Goal: Transaction & Acquisition: Purchase product/service

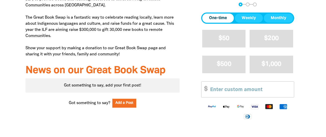
scroll to position [200, 0]
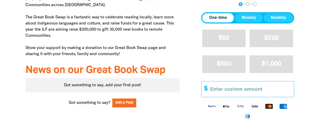
click at [218, 90] on input "Other Amount" at bounding box center [249, 89] width 87 height 16
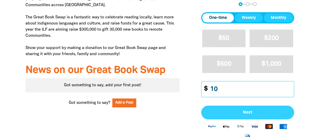
type input "10"
click at [248, 113] on span "Next" at bounding box center [248, 112] width 82 height 4
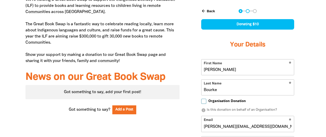
select select "AU"
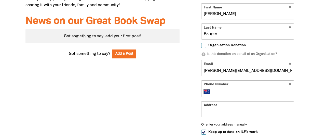
scroll to position [249, 0]
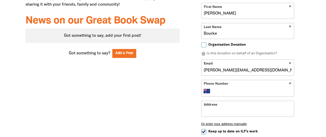
click at [222, 91] on input "Phone Number" at bounding box center [253, 91] width 78 height 6
type input "0427 263 819"
type input "[GEOGRAPHIC_DATA] [GEOGRAPHIC_DATA]"
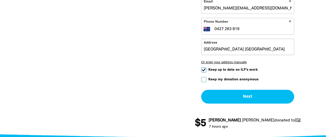
scroll to position [312, 0]
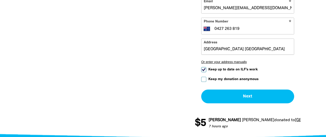
click at [206, 79] on label "Keep my donation anonymous" at bounding box center [229, 79] width 57 height 5
click at [206, 79] on input "Keep my donation anonymous" at bounding box center [203, 79] width 5 height 5
checkbox input "true"
click at [204, 70] on input "Keep up to date on ILF's work" at bounding box center [203, 69] width 5 height 5
checkbox input "false"
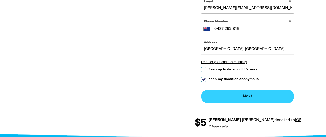
click at [246, 95] on button "Next chevron_right" at bounding box center [247, 96] width 93 height 14
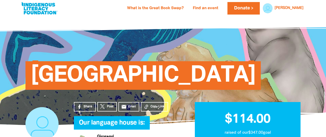
scroll to position [0, 0]
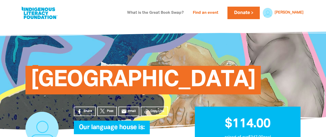
click at [169, 11] on link "What is the Great Book Swap?" at bounding box center [155, 13] width 63 height 8
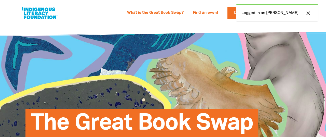
select select "primary-school"
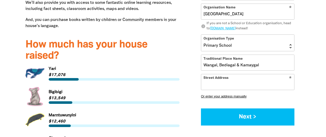
scroll to position [671, 0]
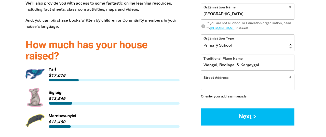
click at [214, 82] on input "Street Address" at bounding box center [247, 82] width 93 height 16
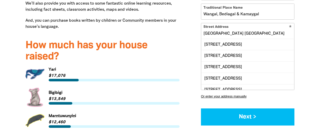
scroll to position [6, 0]
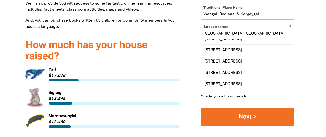
type input "Kintore street Dulwich Hill"
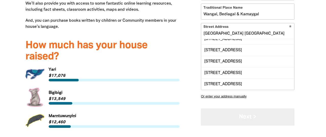
click at [246, 114] on button "Next >" at bounding box center [247, 116] width 93 height 17
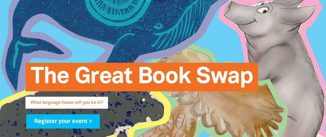
scroll to position [0, 0]
